Goal: Information Seeking & Learning: Learn about a topic

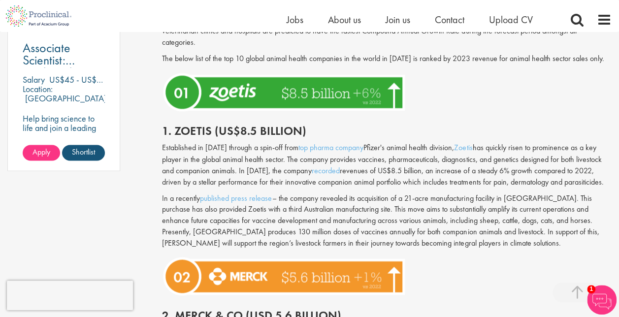
scroll to position [788, 0]
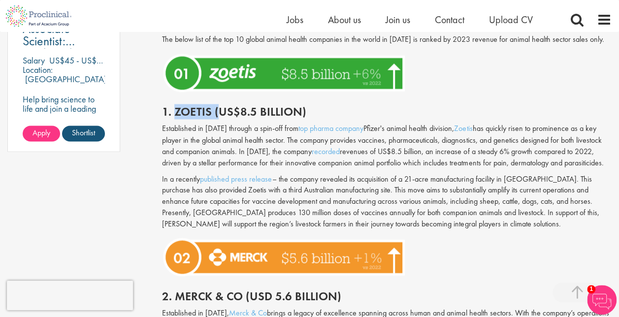
drag, startPoint x: 173, startPoint y: 103, endPoint x: 220, endPoint y: 105, distance: 46.8
click at [220, 105] on h2 "1. Zoetis (US$8.5 billion)" at bounding box center [387, 111] width 450 height 13
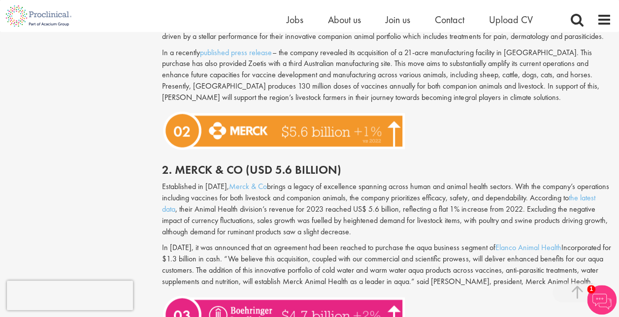
scroll to position [936, 0]
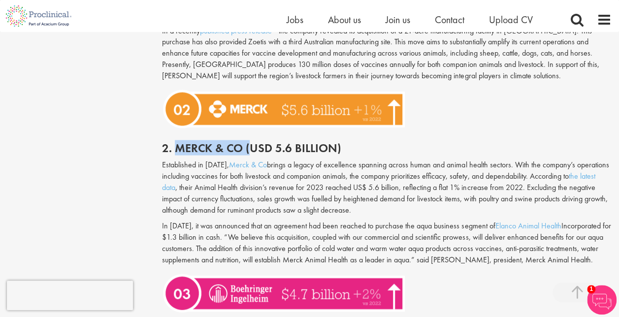
drag, startPoint x: 176, startPoint y: 140, endPoint x: 252, endPoint y: 144, distance: 76.4
click at [252, 144] on h2 "2. Merck & Co (USD 5.6 billion)" at bounding box center [387, 148] width 450 height 13
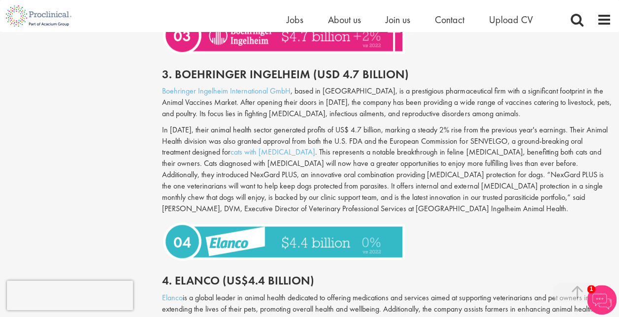
scroll to position [1133, 0]
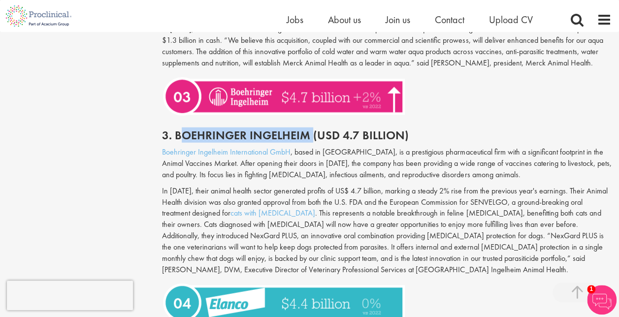
drag, startPoint x: 180, startPoint y: 132, endPoint x: 312, endPoint y: 136, distance: 132.1
click at [312, 136] on h2 "3. Boehringer Ingelheim (USD 4.7 Billion)" at bounding box center [387, 135] width 450 height 13
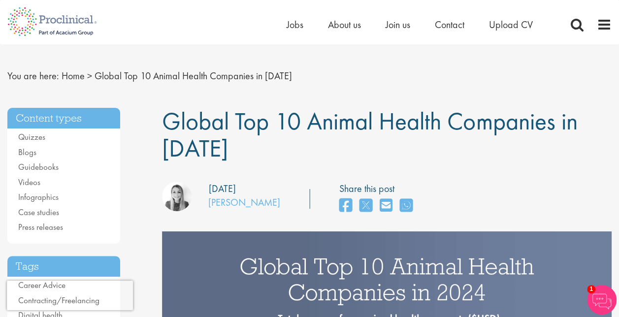
scroll to position [0, 0]
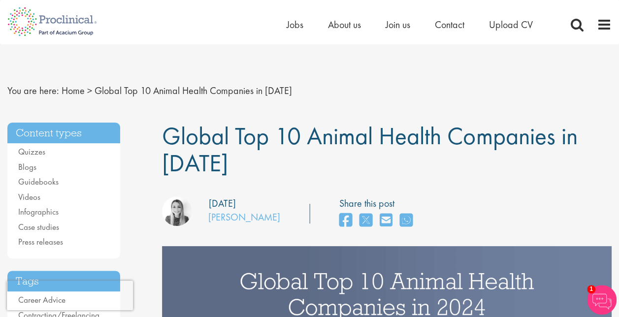
drag, startPoint x: 218, startPoint y: 169, endPoint x: 166, endPoint y: 144, distance: 57.1
click at [166, 144] on h1 "Global Top 10 Animal Health Companies in [DATE]" at bounding box center [387, 150] width 450 height 54
copy span "Global Top 10 Animal Health Companies in [DATE]"
